Goal: Transaction & Acquisition: Purchase product/service

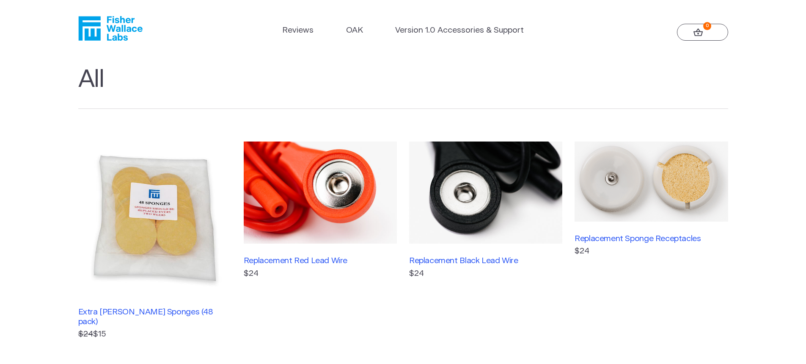
click at [314, 207] on img at bounding box center [320, 192] width 153 height 102
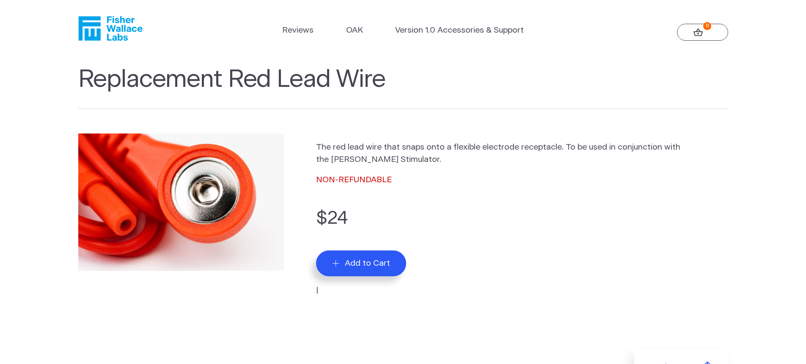
click at [376, 266] on span "Add to Cart" at bounding box center [367, 263] width 45 height 10
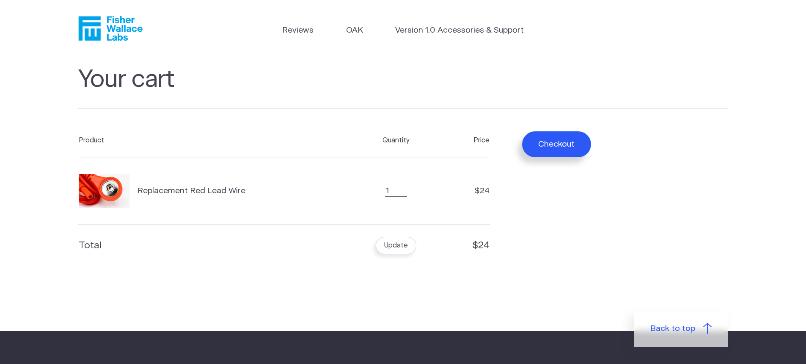
click at [555, 139] on button "Checkout" at bounding box center [556, 144] width 69 height 26
click at [568, 139] on button "Checkout" at bounding box center [556, 144] width 69 height 26
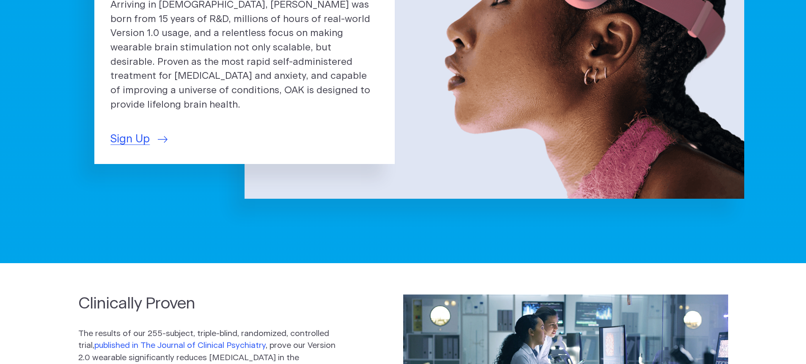
scroll to position [42, 0]
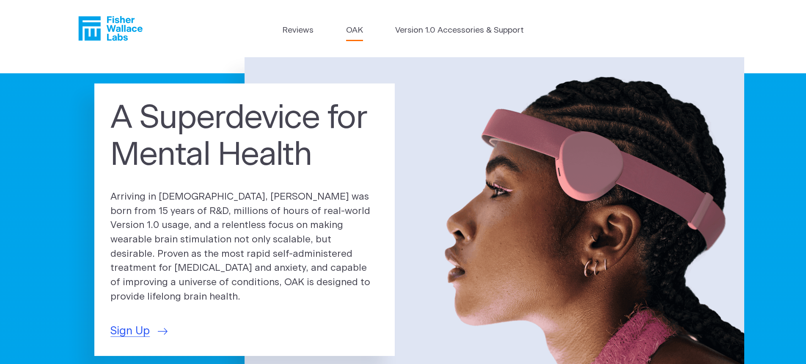
click at [353, 28] on link "OAK" at bounding box center [354, 31] width 17 height 12
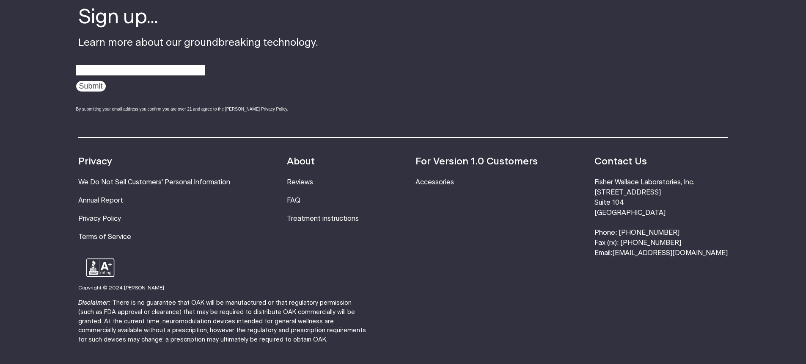
scroll to position [1616, 0]
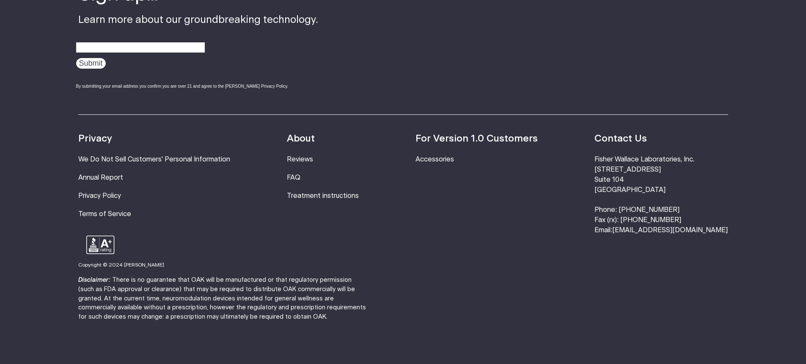
drag, startPoint x: 686, startPoint y: 189, endPoint x: 668, endPoint y: 213, distance: 30.0
click at [668, 213] on footer "Sign up... Learn more about our groundbreaking technology. Submit By submitting…" at bounding box center [403, 154] width 806 height 475
drag, startPoint x: 646, startPoint y: 192, endPoint x: 721, endPoint y: 201, distance: 75.5
click at [721, 201] on footer "Sign up... Learn more about our groundbreaking technology. Submit By submitting…" at bounding box center [403, 154] width 806 height 475
copy footer "[EMAIL_ADDRESS][DOMAIN_NAME]"
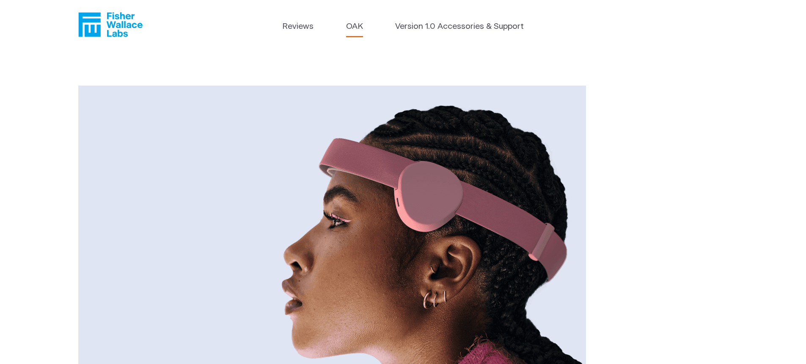
scroll to position [0, 0]
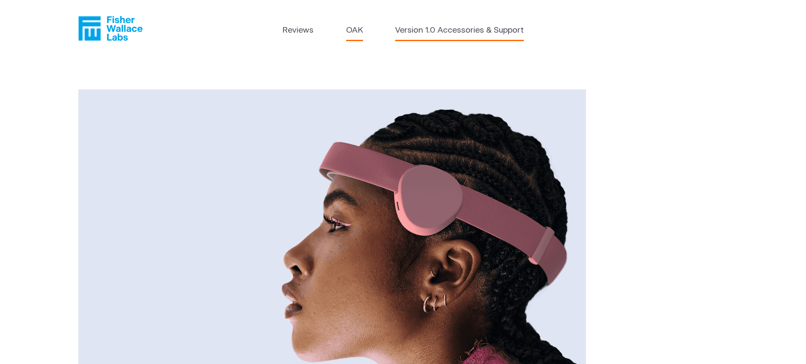
click at [436, 32] on link "Version 1.0 Accessories & Support" at bounding box center [459, 31] width 129 height 12
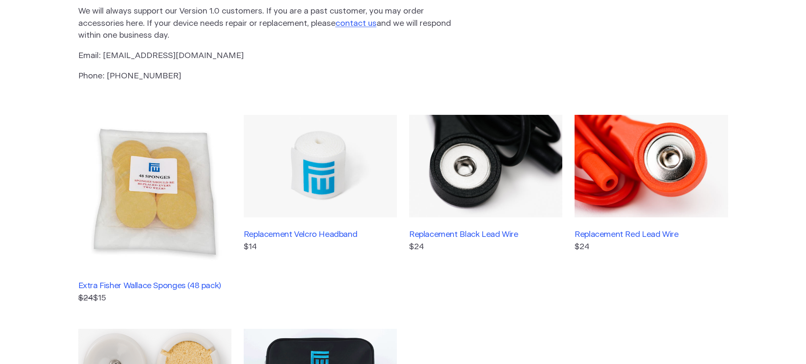
scroll to position [127, 0]
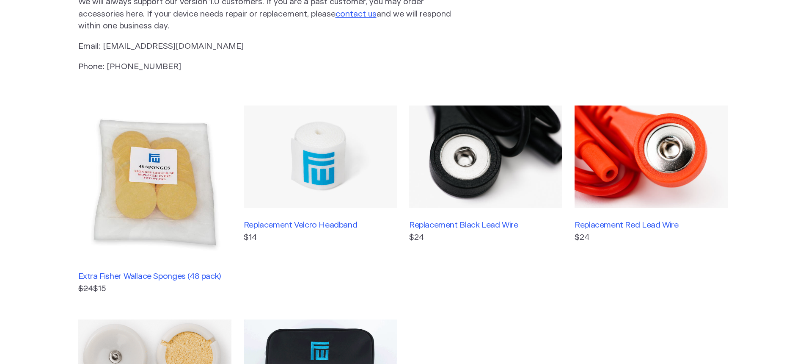
click at [645, 172] on img at bounding box center [651, 156] width 153 height 102
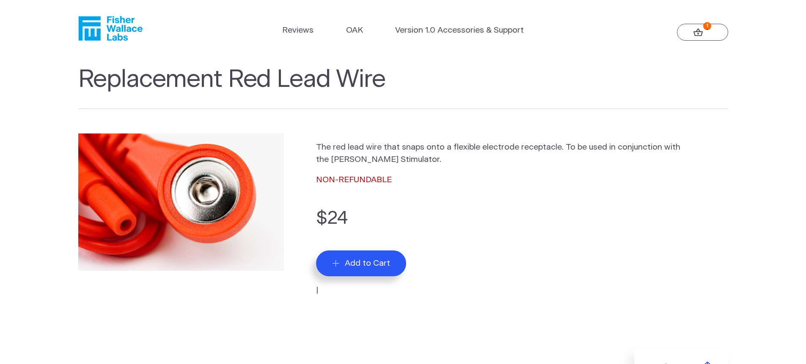
click at [701, 29] on icon at bounding box center [699, 32] width 10 height 8
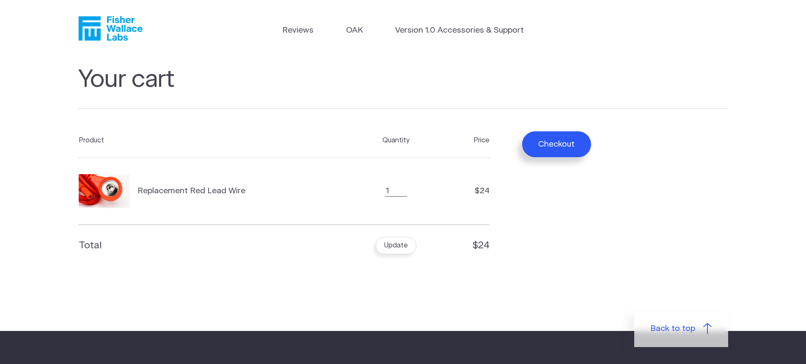
click at [560, 136] on button "Checkout" at bounding box center [556, 144] width 69 height 26
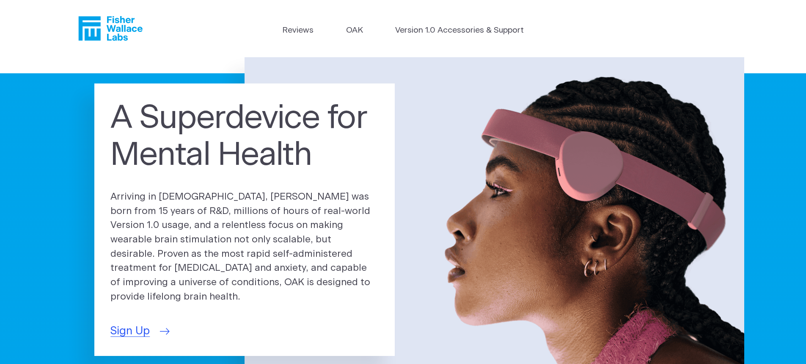
click at [135, 326] on span "Sign Up" at bounding box center [129, 331] width 39 height 17
